Goal: Information Seeking & Learning: Learn about a topic

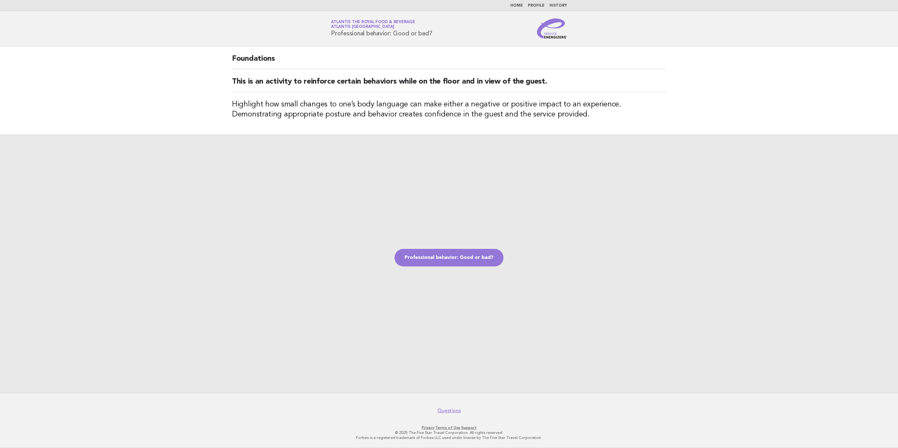
click at [556, 36] on img at bounding box center [552, 28] width 30 height 20
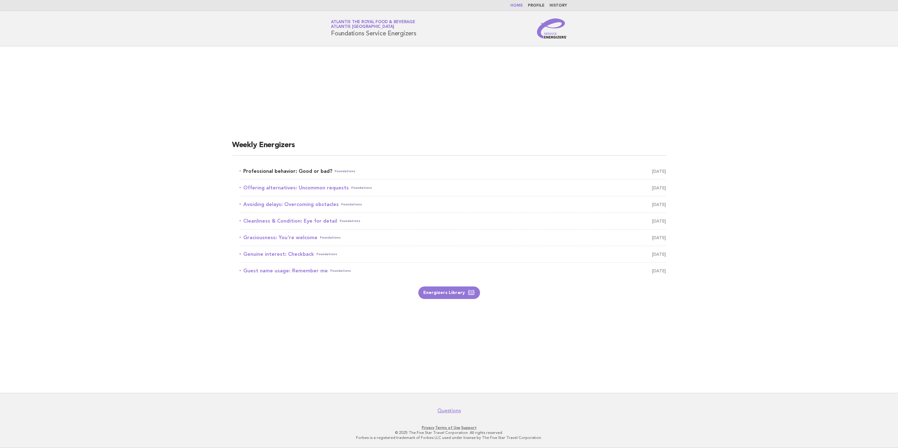
click at [656, 169] on span "[DATE]" at bounding box center [659, 171] width 14 height 9
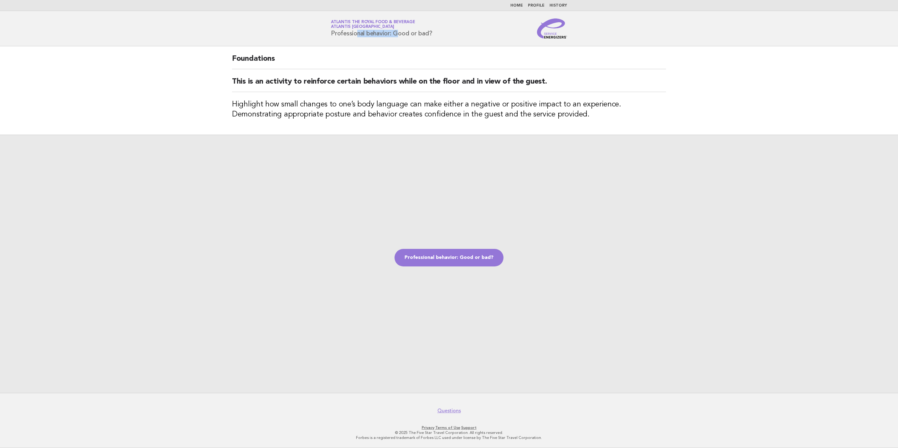
drag, startPoint x: 333, startPoint y: 34, endPoint x: 377, endPoint y: 39, distance: 44.4
click at [377, 39] on div "Service Energizers Atlantis the Royal Food & Beverage Atlantis Dubai Profession…" at bounding box center [449, 28] width 254 height 20
drag, startPoint x: 377, startPoint y: 39, endPoint x: 381, endPoint y: 66, distance: 27.5
click at [381, 66] on h2 "Foundations" at bounding box center [449, 61] width 434 height 15
drag, startPoint x: 334, startPoint y: 32, endPoint x: 387, endPoint y: 33, distance: 53.2
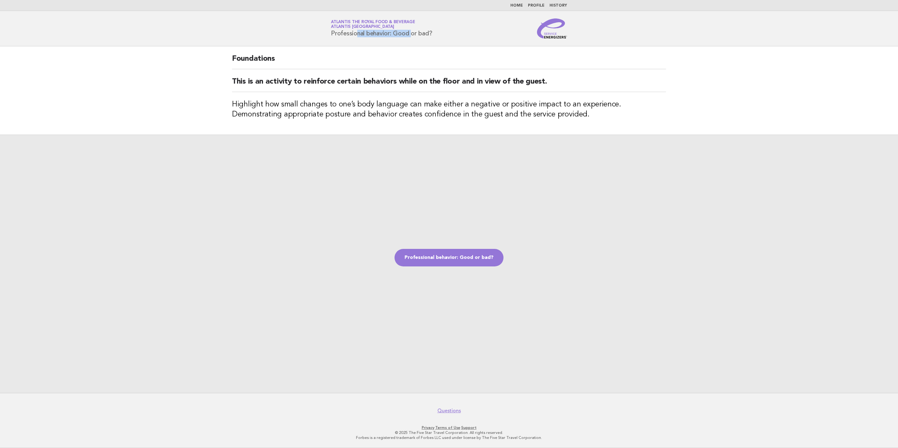
click at [387, 33] on h1 "Service Energizers Atlantis the Royal Food & Beverage Atlantis Dubai Profession…" at bounding box center [381, 28] width 101 height 16
drag, startPoint x: 387, startPoint y: 33, endPoint x: 388, endPoint y: 82, distance: 48.9
click at [388, 82] on h2 "This is an activity to reinforce certain behaviors while on the floor and in vi…" at bounding box center [449, 84] width 434 height 15
click at [557, 38] on img at bounding box center [552, 28] width 30 height 20
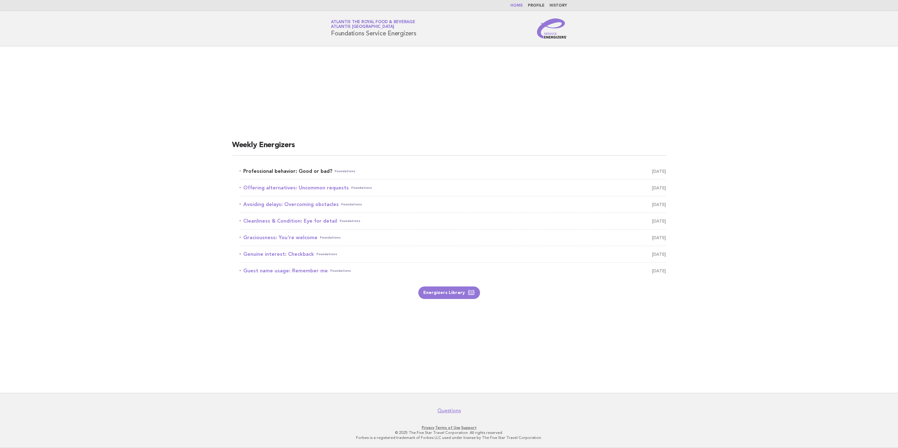
click at [652, 171] on span "[DATE]" at bounding box center [659, 171] width 14 height 9
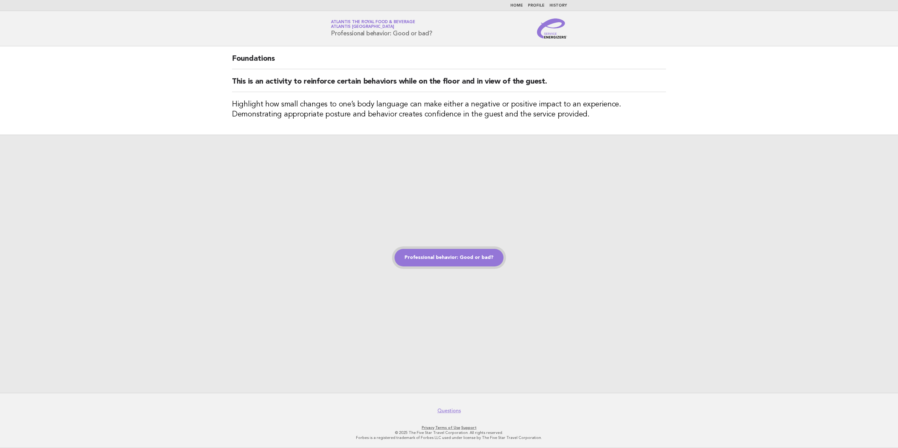
click at [471, 261] on link "Professional behavior: Good or bad?" at bounding box center [449, 258] width 109 height 18
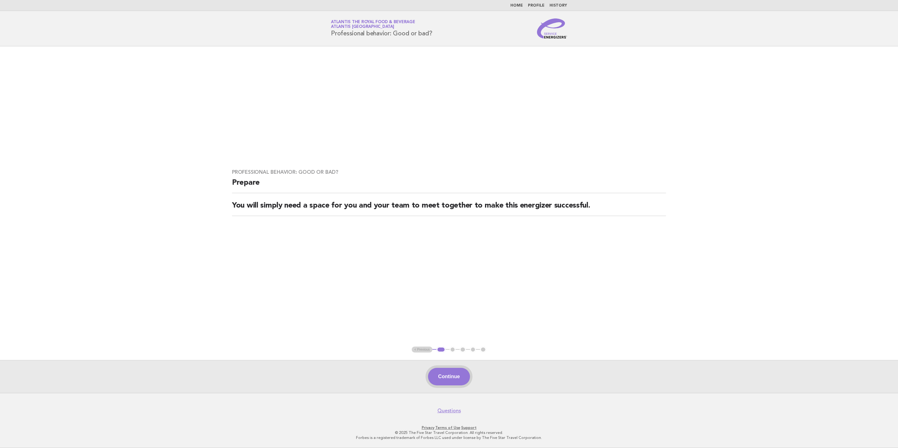
click at [463, 372] on button "Continue" at bounding box center [449, 377] width 42 height 18
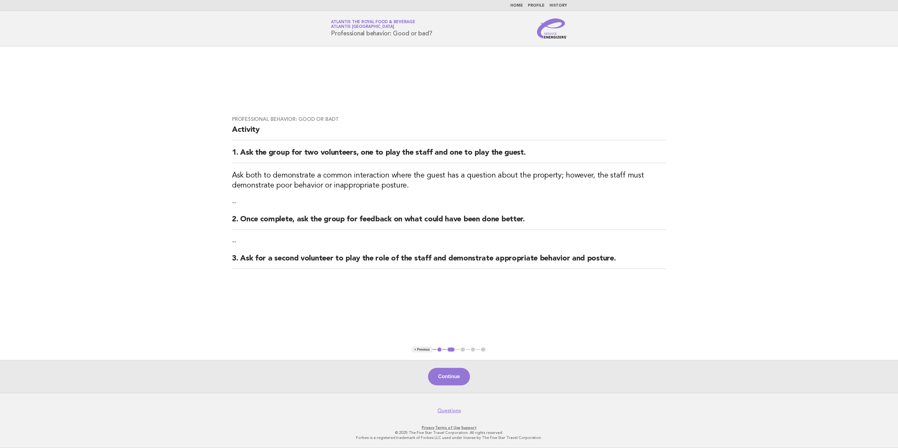
click at [462, 372] on button "Continue" at bounding box center [449, 377] width 42 height 18
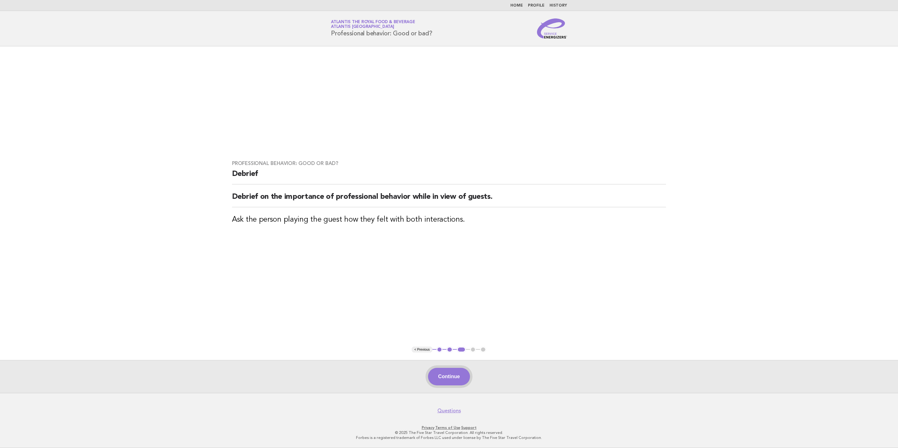
click at [450, 372] on button "Continue" at bounding box center [449, 377] width 42 height 18
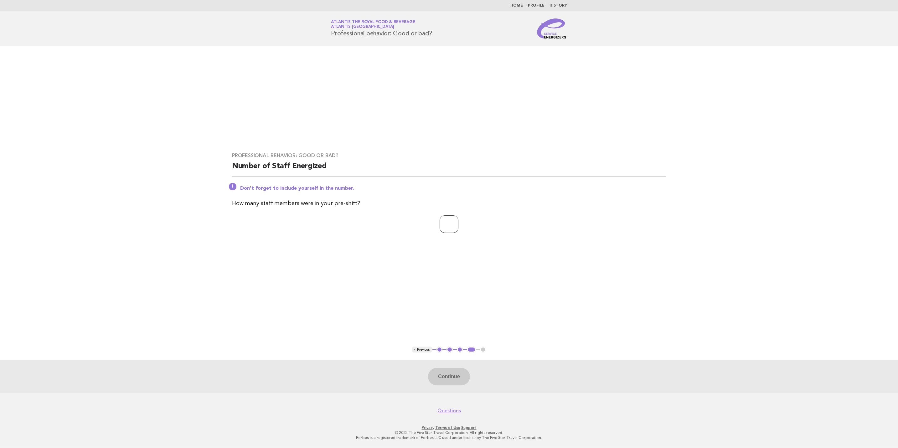
click at [446, 224] on input "number" at bounding box center [449, 224] width 19 height 18
type input "**"
click at [446, 376] on button "Continue" at bounding box center [449, 377] width 42 height 18
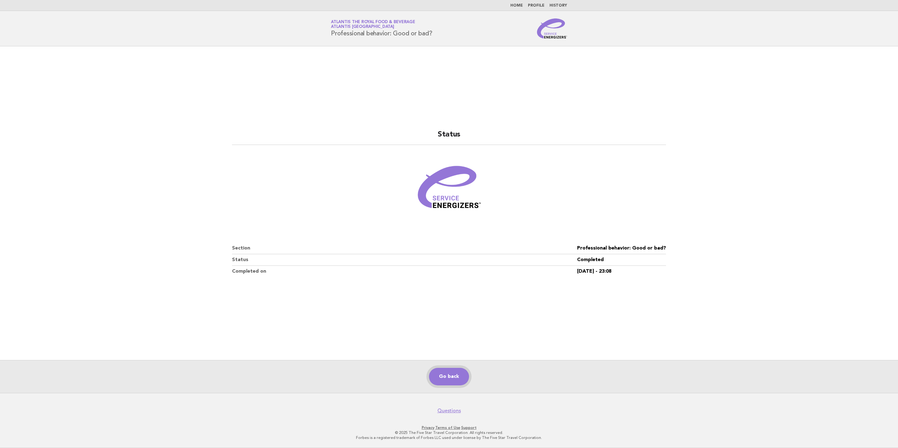
drag, startPoint x: 450, startPoint y: 377, endPoint x: 454, endPoint y: 377, distance: 3.8
click at [451, 377] on link "Go back" at bounding box center [449, 377] width 40 height 18
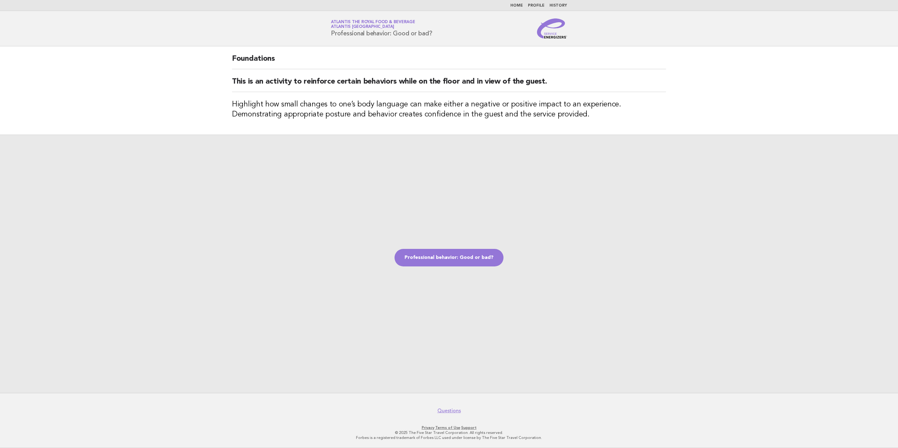
click at [550, 36] on img at bounding box center [552, 28] width 30 height 20
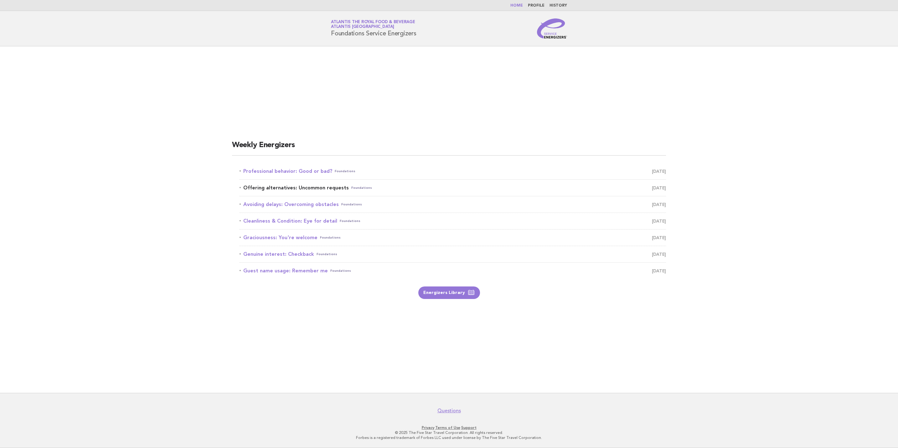
click at [654, 185] on span "October 4" at bounding box center [659, 187] width 14 height 9
